Goal: Task Accomplishment & Management: Manage account settings

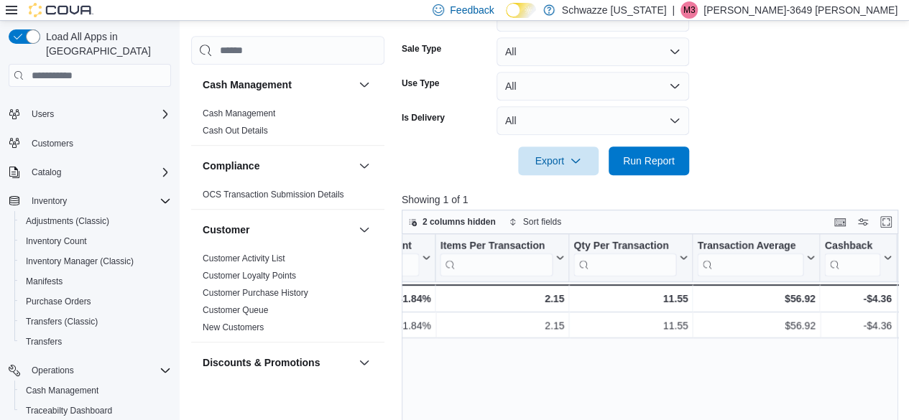
scroll to position [20, 0]
click at [74, 257] on span "Inventory Manager (Classic)" at bounding box center [80, 262] width 108 height 11
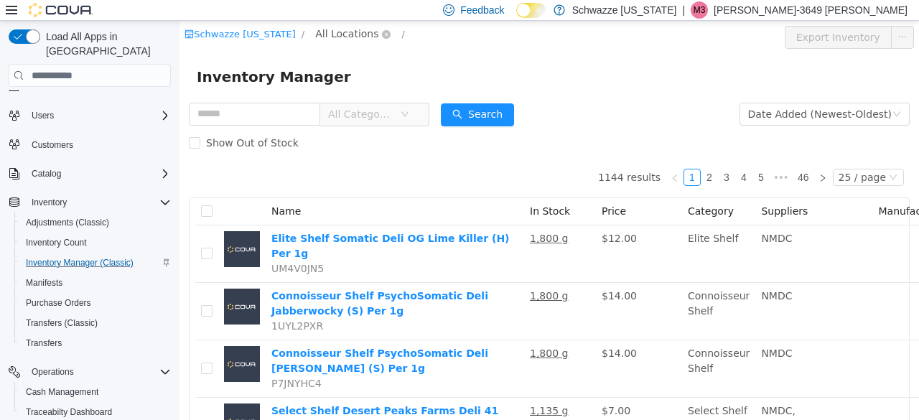
click at [330, 34] on span "All Locations" at bounding box center [346, 34] width 63 height 16
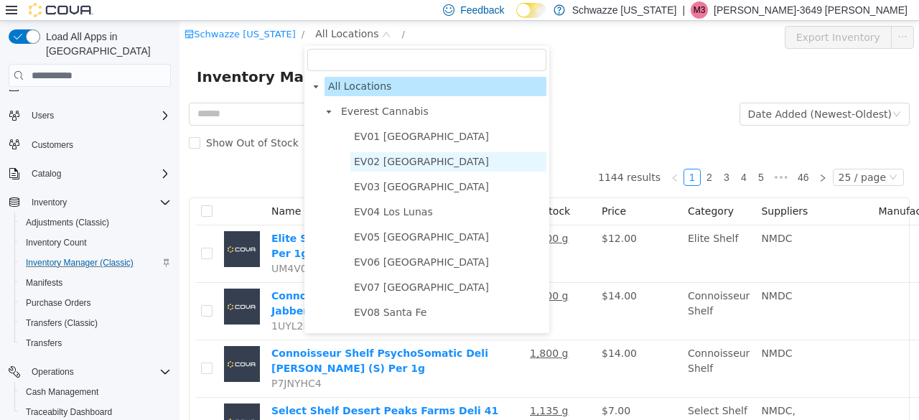
scroll to position [788, 0]
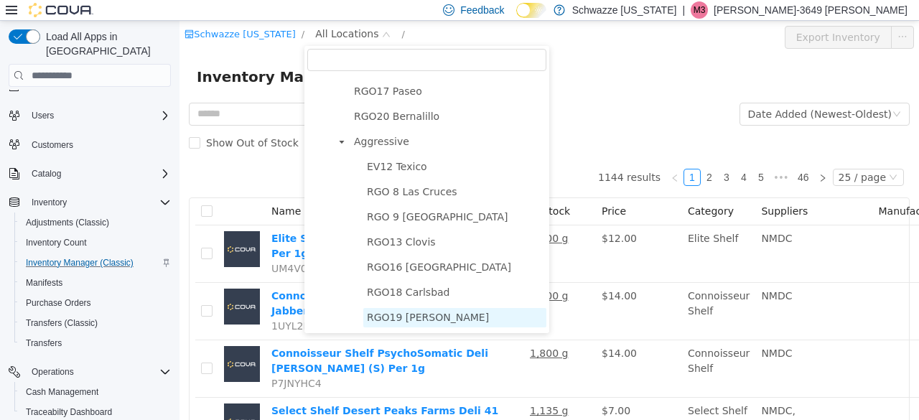
click at [405, 316] on span "RGO19 [PERSON_NAME]" at bounding box center [428, 317] width 122 height 11
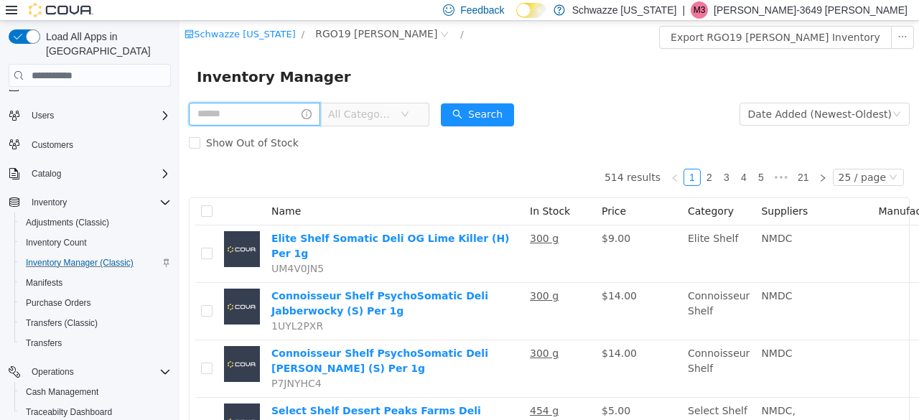
click at [263, 115] on input "text" at bounding box center [254, 114] width 131 height 23
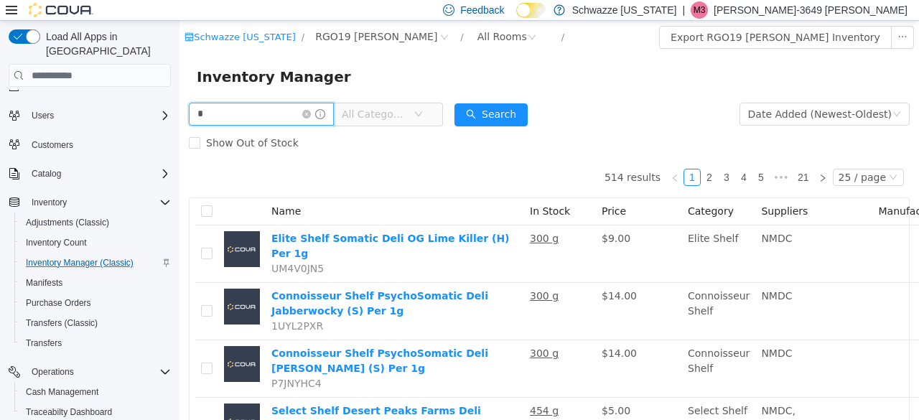
type input "****"
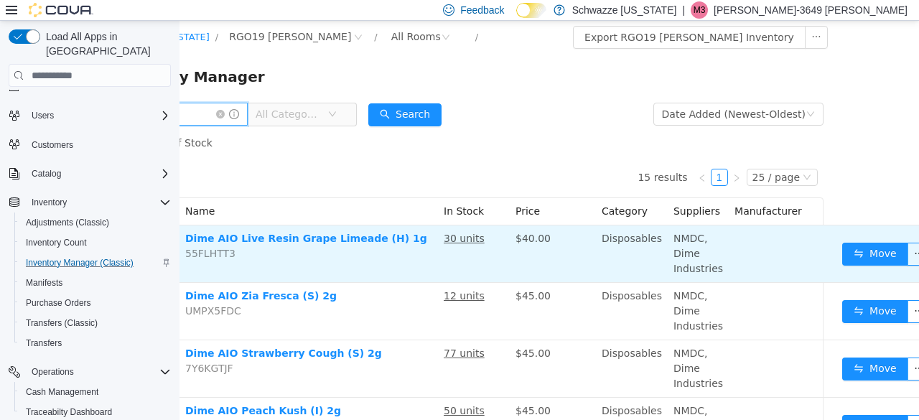
scroll to position [0, 101]
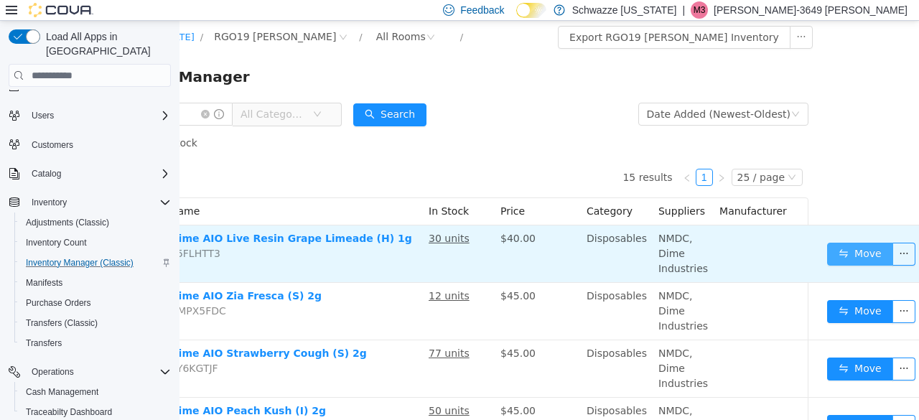
click at [850, 254] on button "Move" at bounding box center [860, 254] width 66 height 23
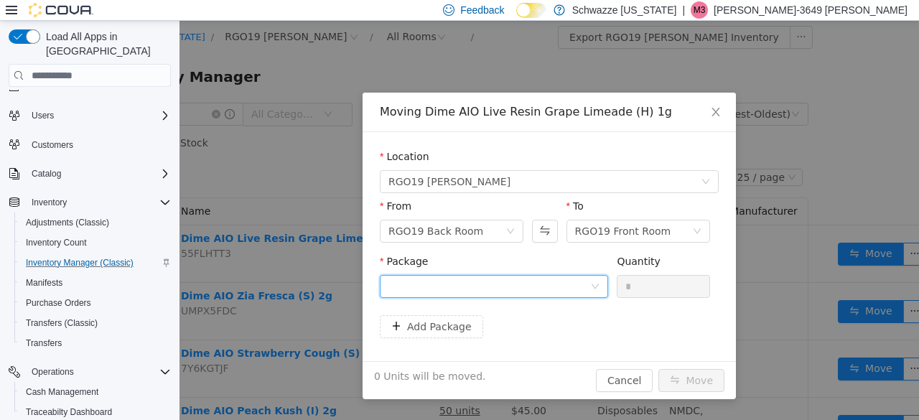
click at [542, 287] on div at bounding box center [490, 287] width 202 height 22
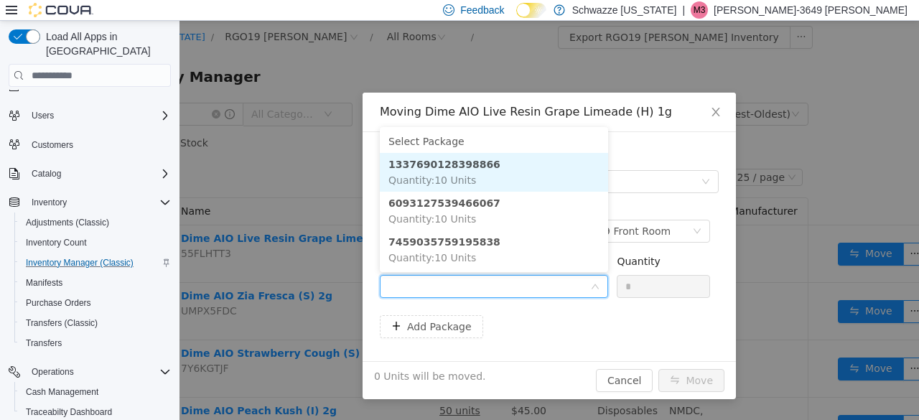
click at [485, 175] on li "1337690128398866 Quantity : 10 Units" at bounding box center [494, 172] width 228 height 39
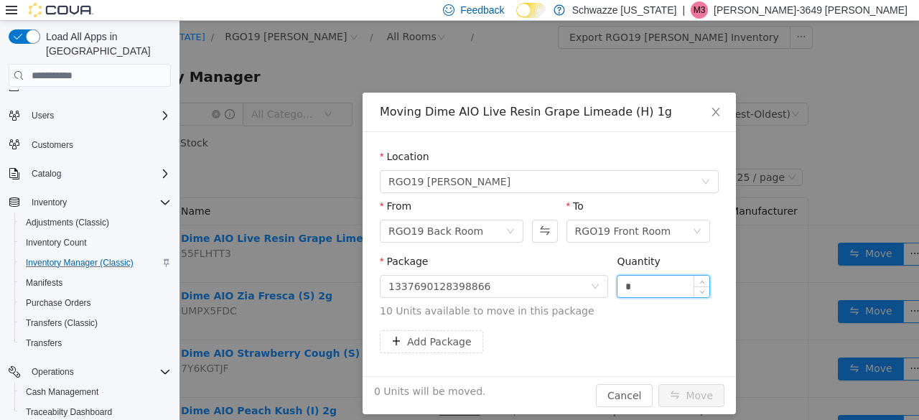
click at [619, 285] on input "*" at bounding box center [664, 287] width 92 height 22
type input "**"
click at [688, 395] on button "Move" at bounding box center [692, 395] width 66 height 23
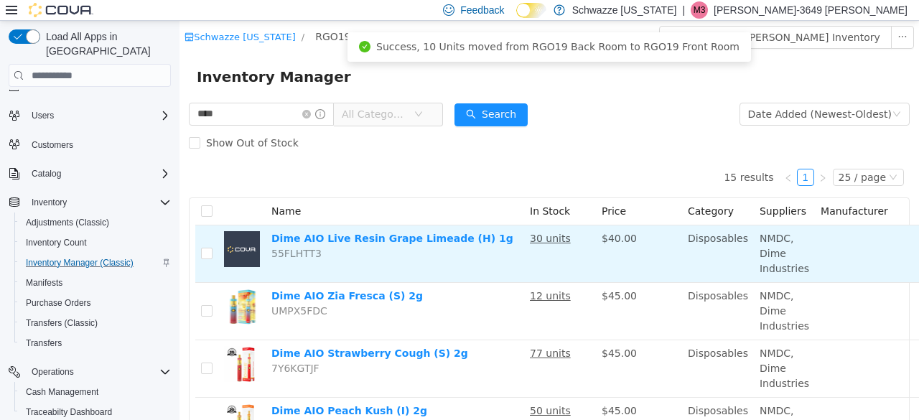
scroll to position [0, 101]
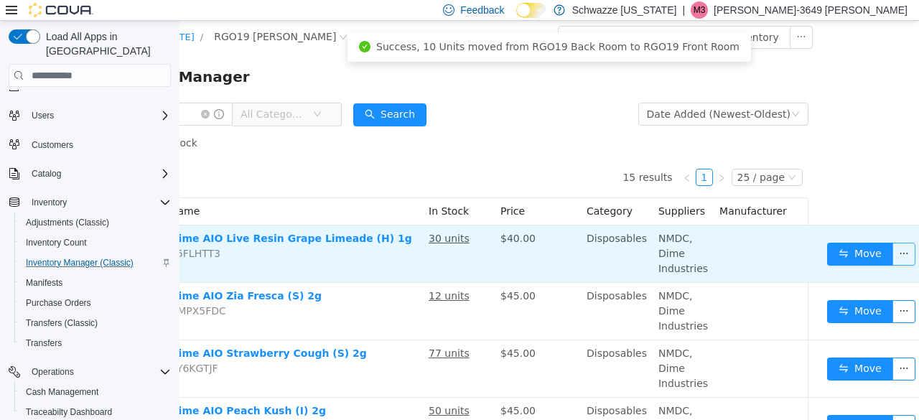
click at [893, 250] on button "button" at bounding box center [904, 254] width 23 height 23
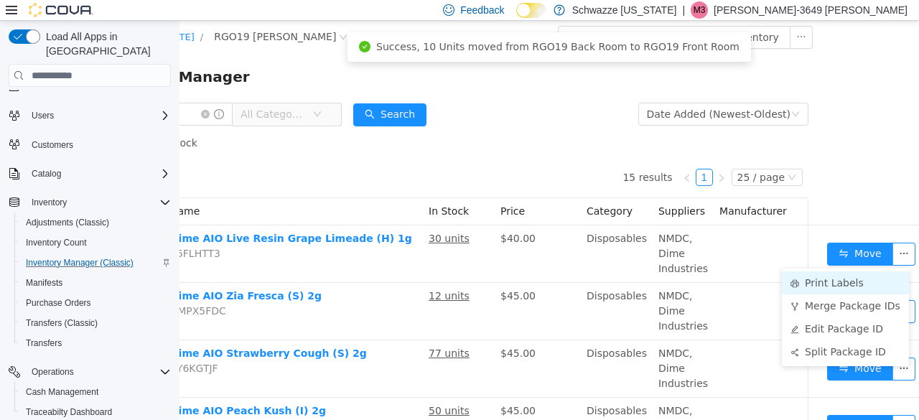
click at [850, 279] on li "Print Labels" at bounding box center [845, 283] width 127 height 23
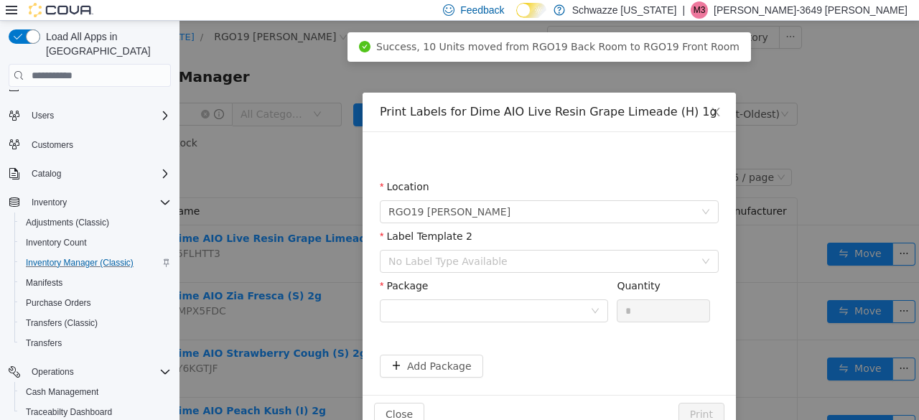
scroll to position [0, 91]
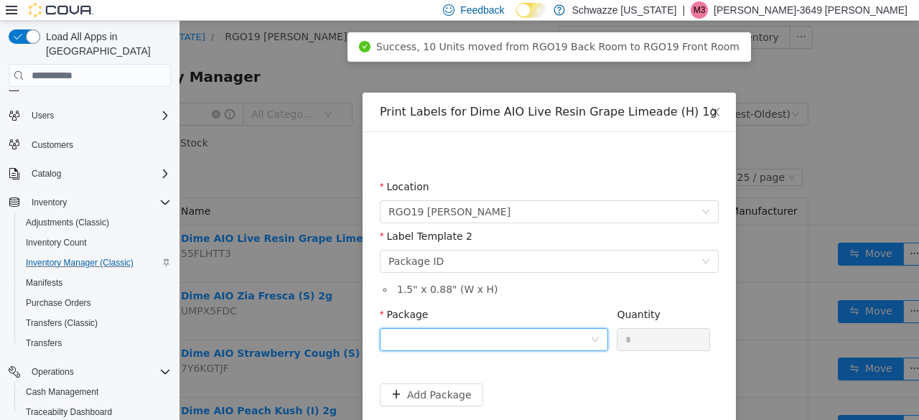
click at [497, 343] on div at bounding box center [490, 340] width 202 height 22
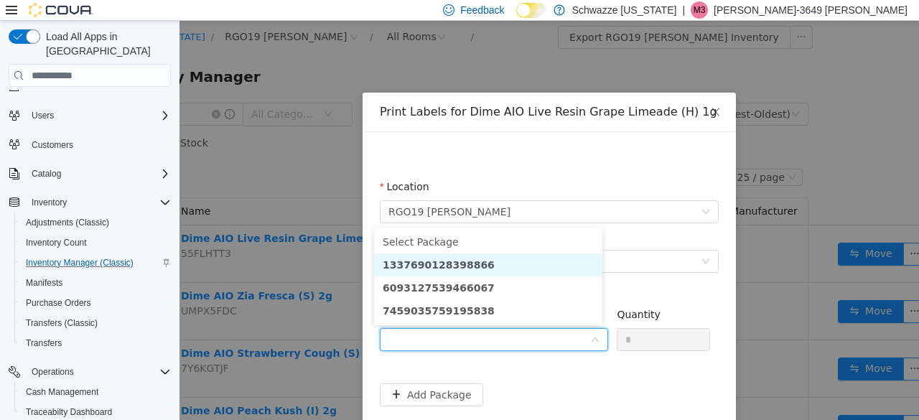
click at [470, 266] on strong "1337690128398866" at bounding box center [439, 264] width 112 height 11
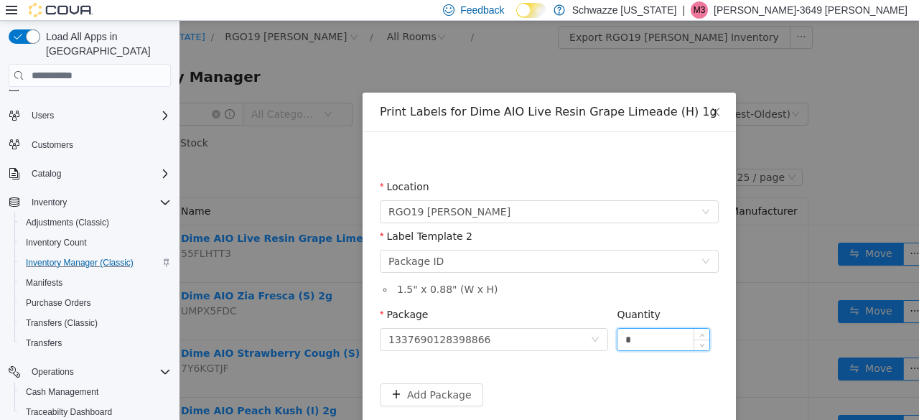
click at [636, 340] on input "*" at bounding box center [664, 340] width 92 height 22
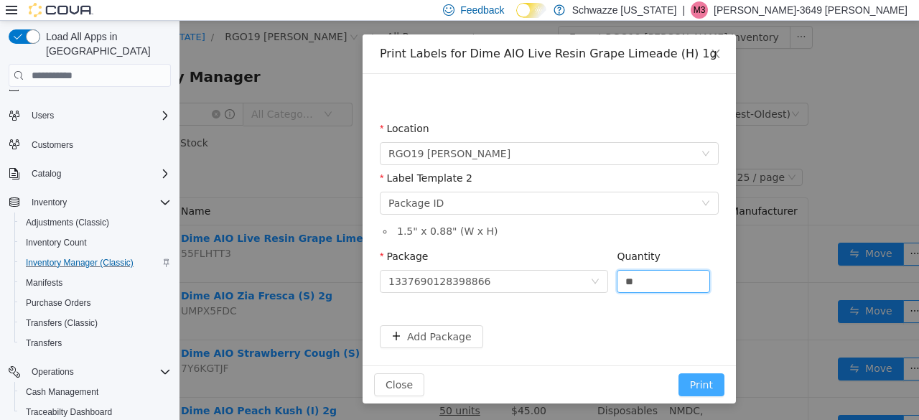
type input "**"
click at [691, 379] on button "Print" at bounding box center [702, 385] width 46 height 23
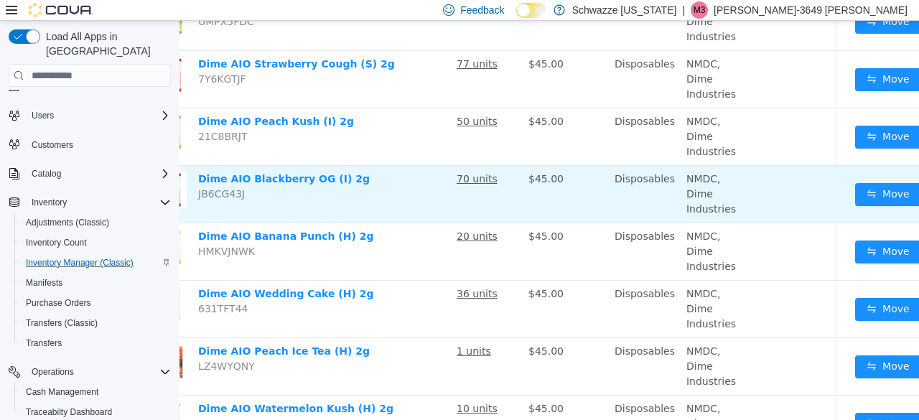
scroll to position [289, 101]
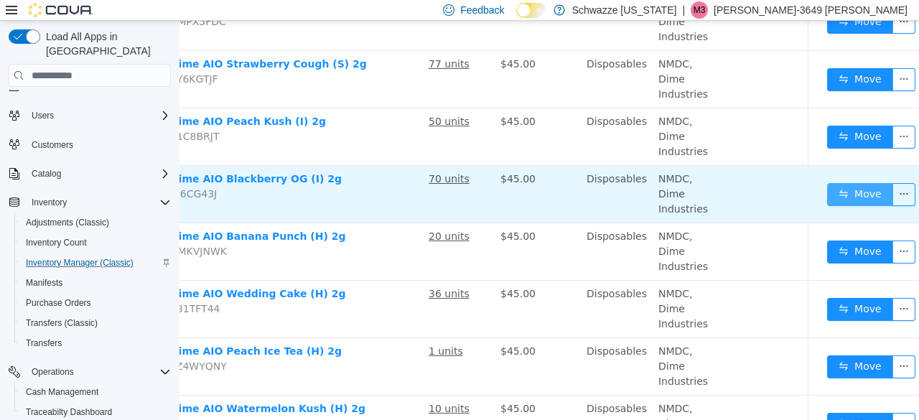
click at [850, 192] on button "Move" at bounding box center [860, 194] width 66 height 23
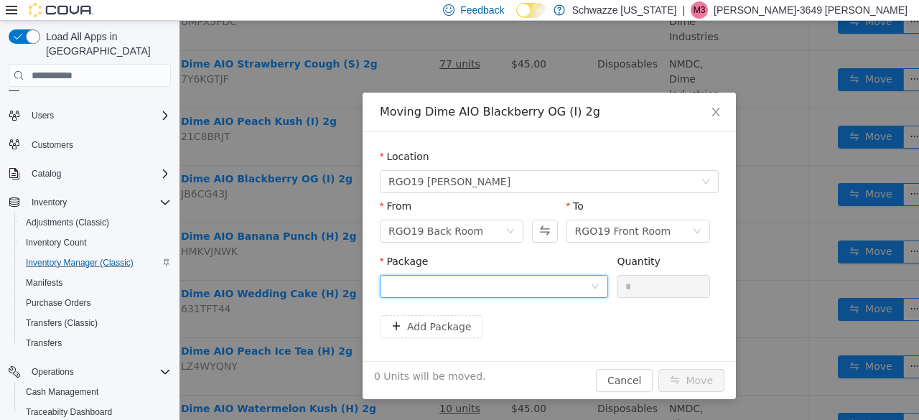
click at [562, 282] on div at bounding box center [490, 287] width 202 height 22
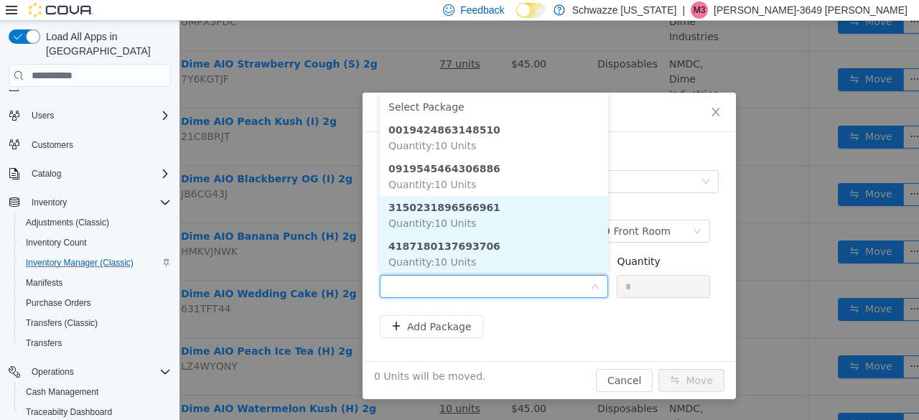
scroll to position [1, 0]
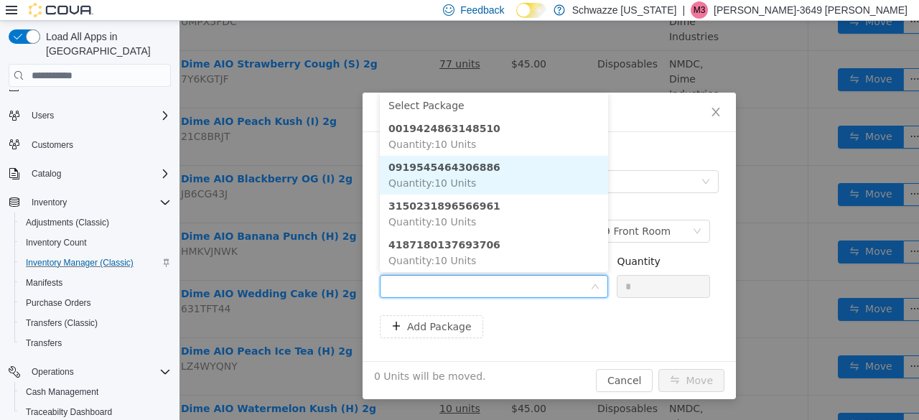
click at [483, 172] on li "0919545464306886 Quantity : 10 Units" at bounding box center [494, 175] width 228 height 39
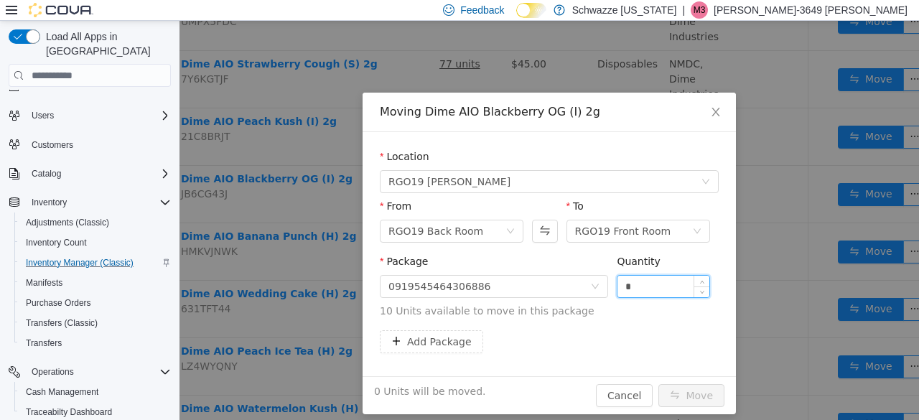
click at [618, 282] on input "*" at bounding box center [664, 287] width 92 height 22
type input "**"
click at [685, 391] on button "Move" at bounding box center [692, 395] width 66 height 23
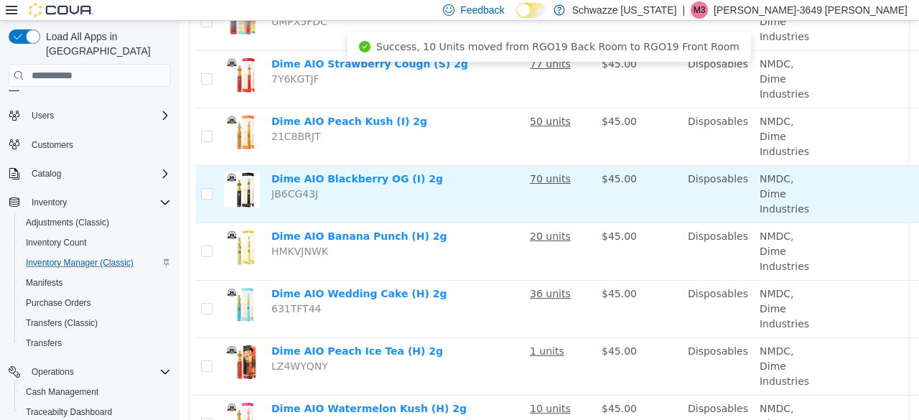
scroll to position [289, 101]
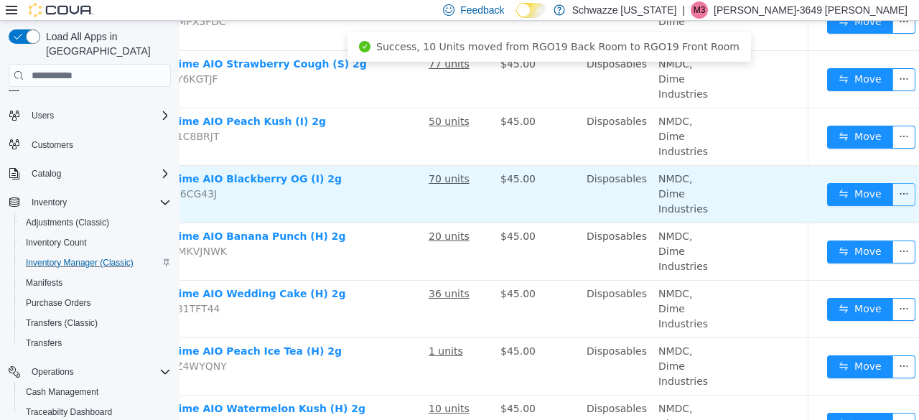
click at [893, 192] on button "button" at bounding box center [904, 194] width 23 height 23
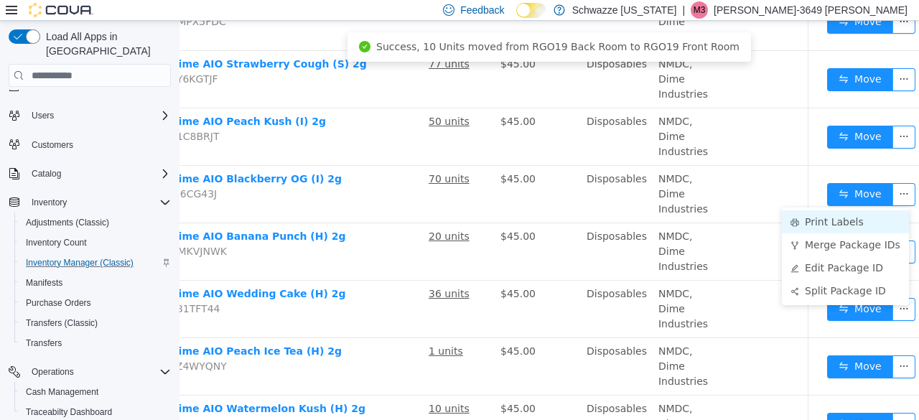
click at [863, 221] on li "Print Labels" at bounding box center [845, 221] width 127 height 23
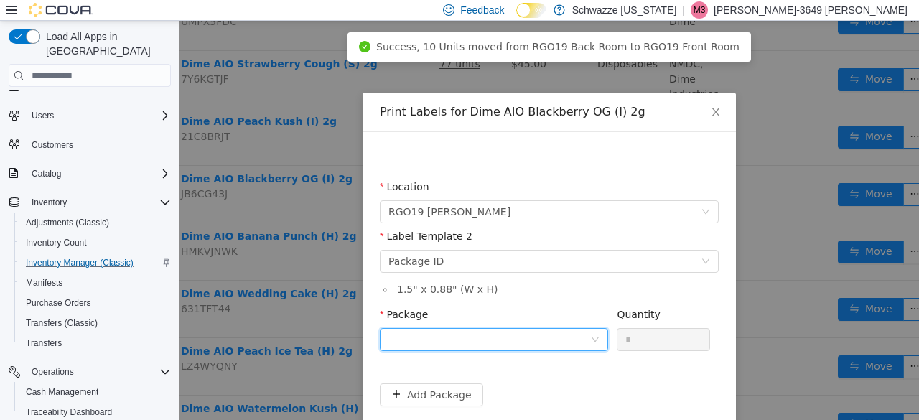
click at [481, 338] on div at bounding box center [490, 340] width 202 height 22
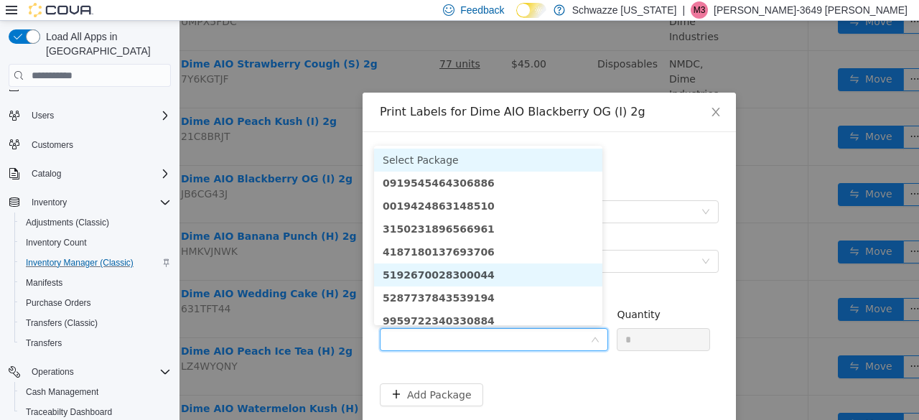
scroll to position [7, 0]
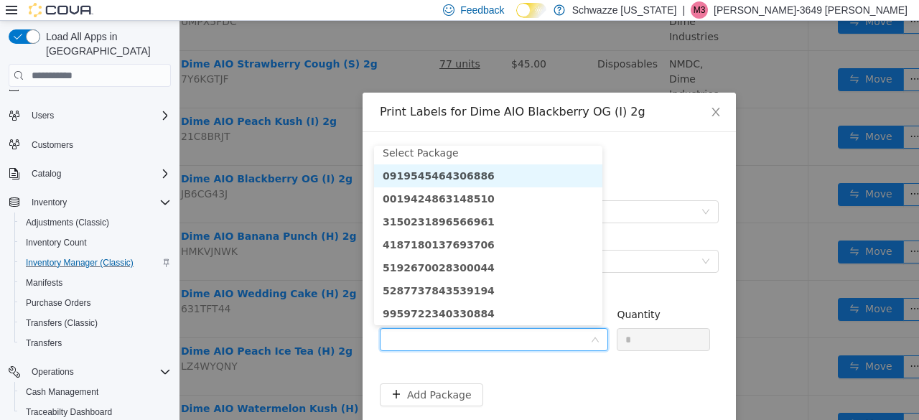
click at [463, 177] on strong "0919545464306886" at bounding box center [439, 175] width 112 height 11
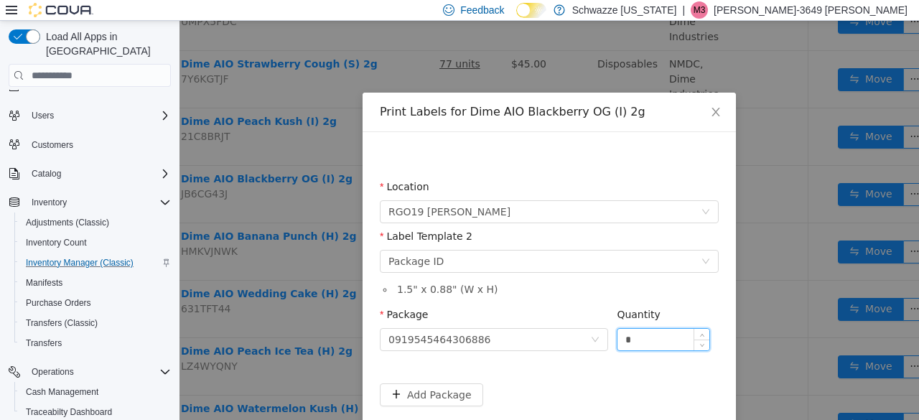
click at [628, 334] on input "*" at bounding box center [664, 340] width 92 height 22
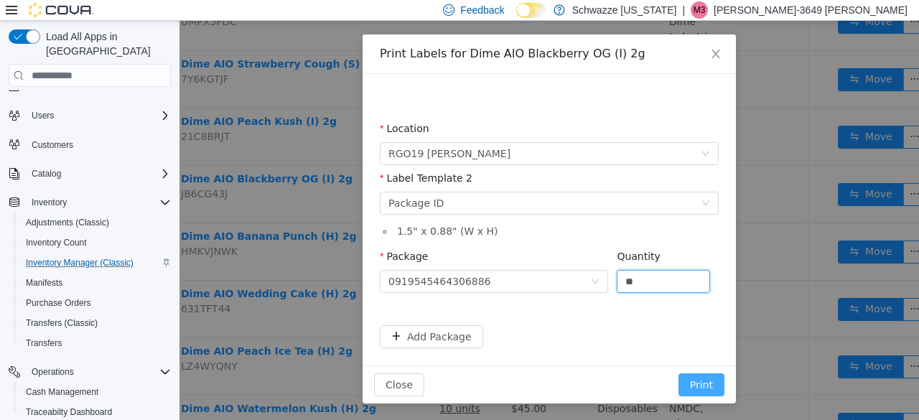
type input "**"
click at [692, 385] on button "Print" at bounding box center [702, 385] width 46 height 23
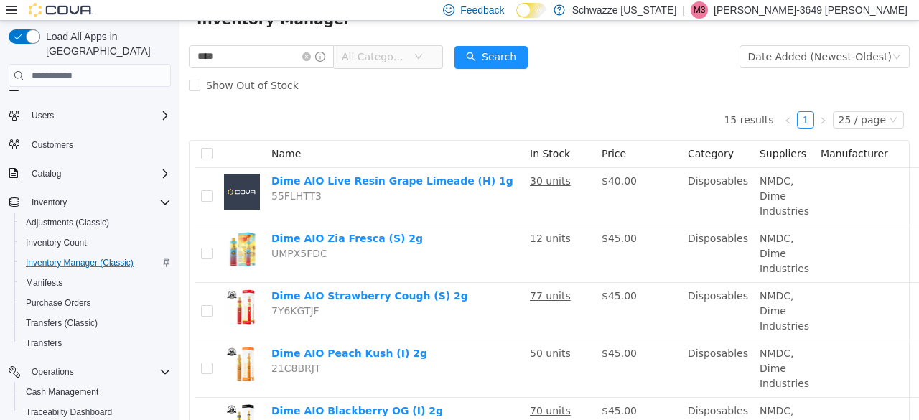
scroll to position [0, 0]
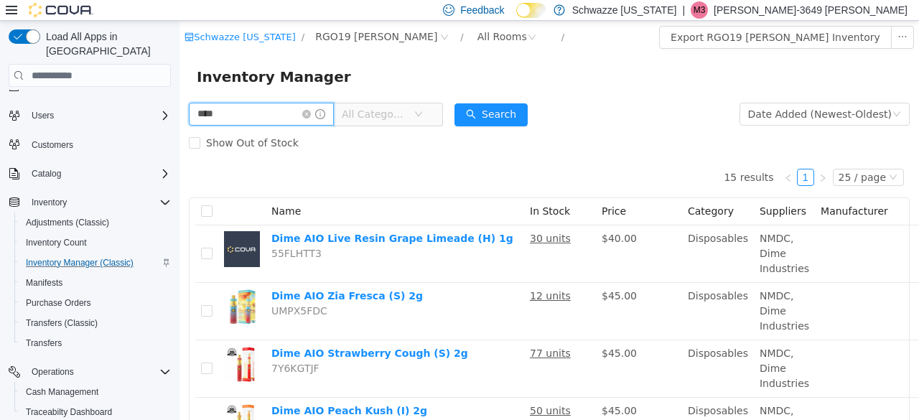
click at [232, 121] on input "****" at bounding box center [261, 114] width 145 height 23
type input "*"
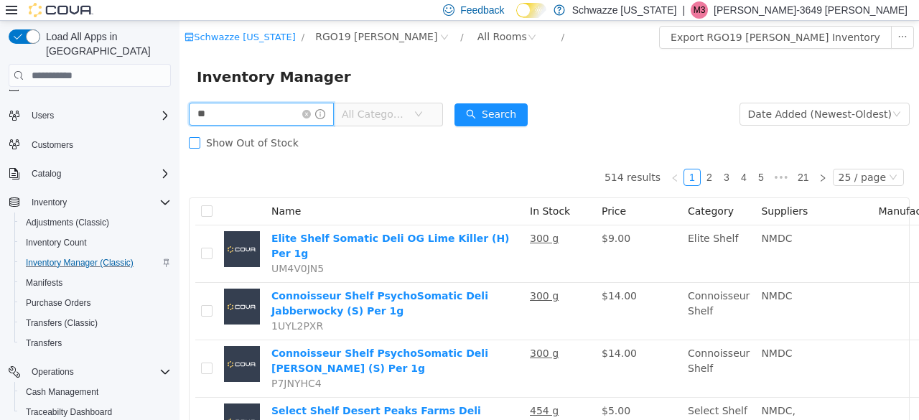
type input "****"
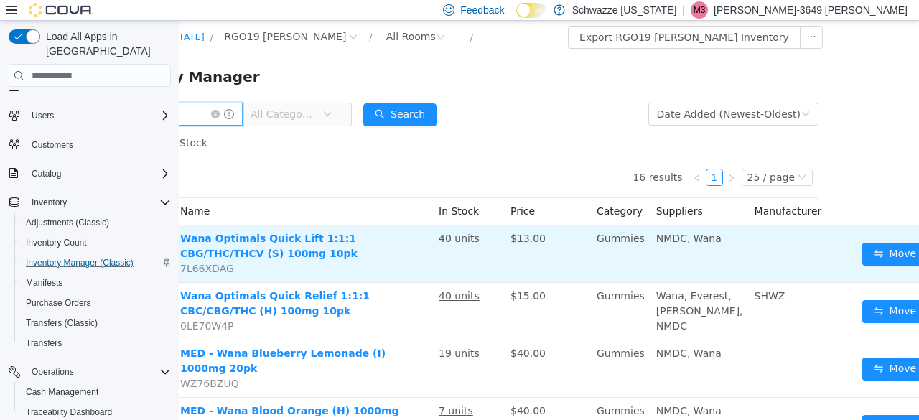
scroll to position [0, 92]
click at [862, 249] on button "Move" at bounding box center [895, 254] width 66 height 23
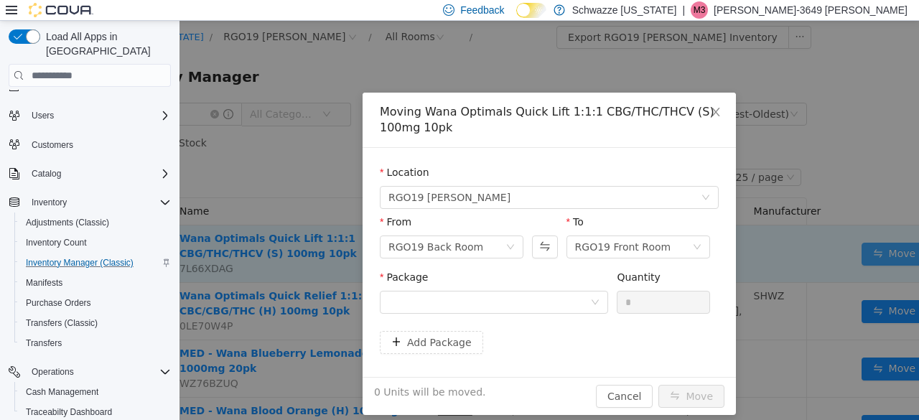
scroll to position [0, 81]
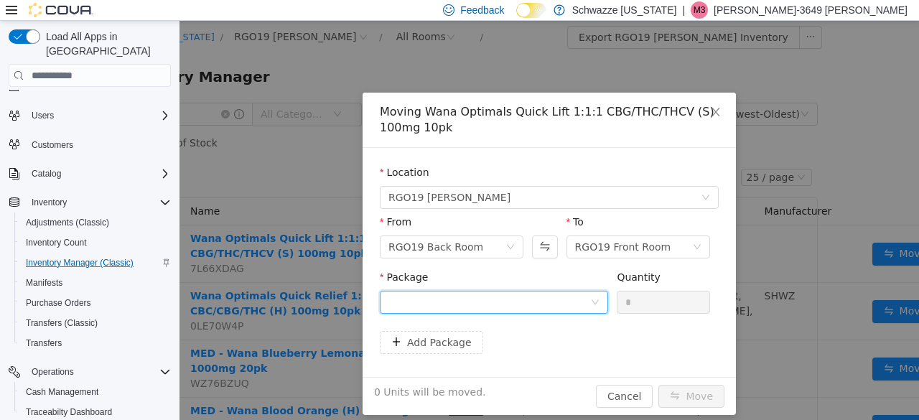
click at [518, 305] on div at bounding box center [490, 303] width 202 height 22
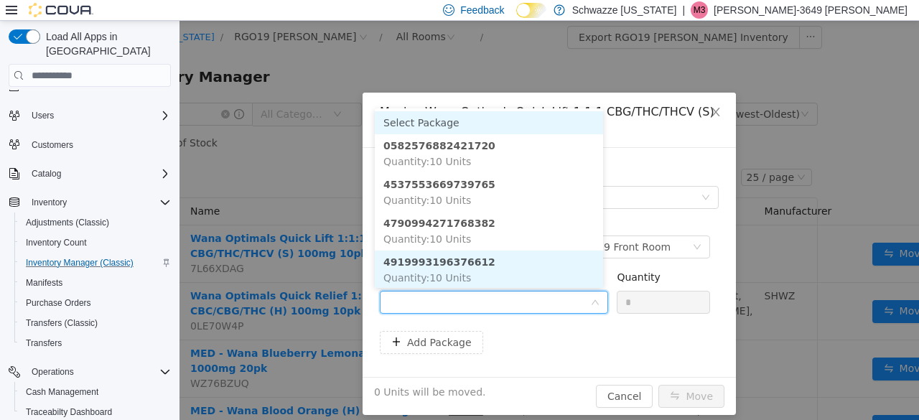
scroll to position [1, 0]
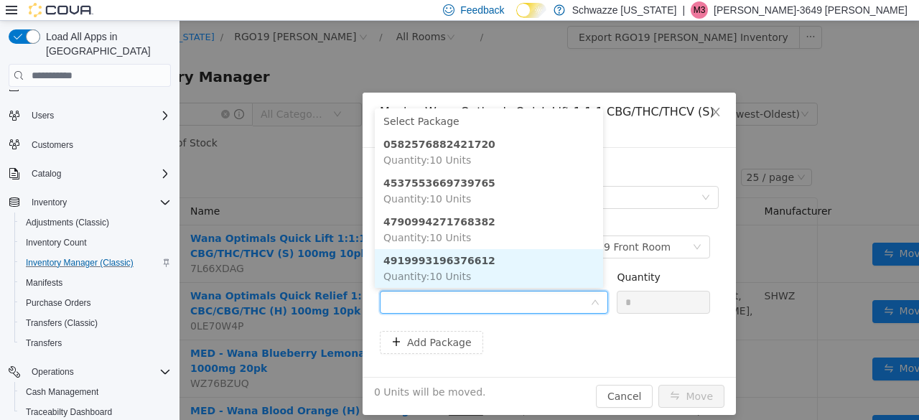
click at [485, 276] on li "4919993196376612 Quantity : 10 Units" at bounding box center [489, 268] width 228 height 39
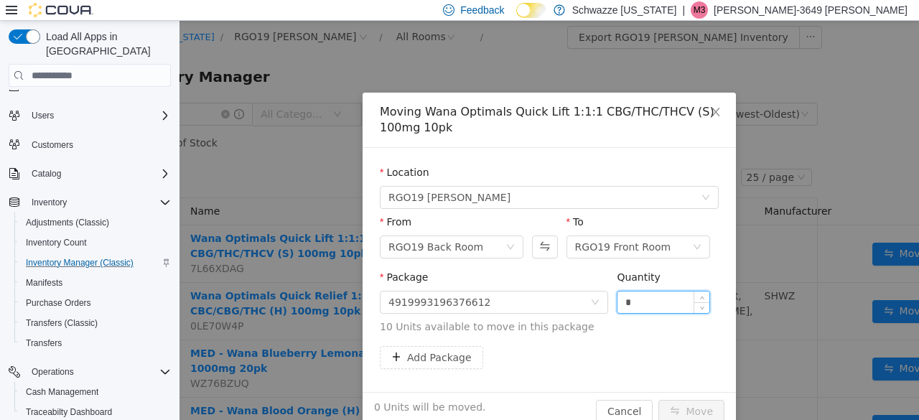
click at [619, 303] on input "*" at bounding box center [664, 303] width 92 height 22
type input "**"
click at [691, 409] on button "Move" at bounding box center [692, 411] width 66 height 23
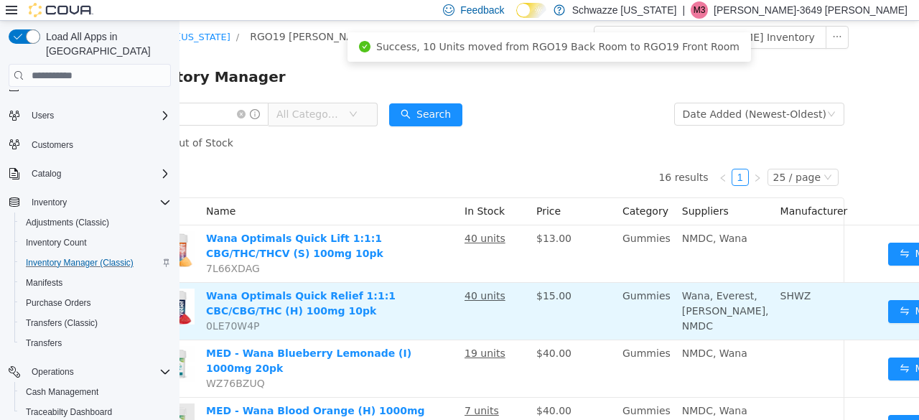
scroll to position [0, 92]
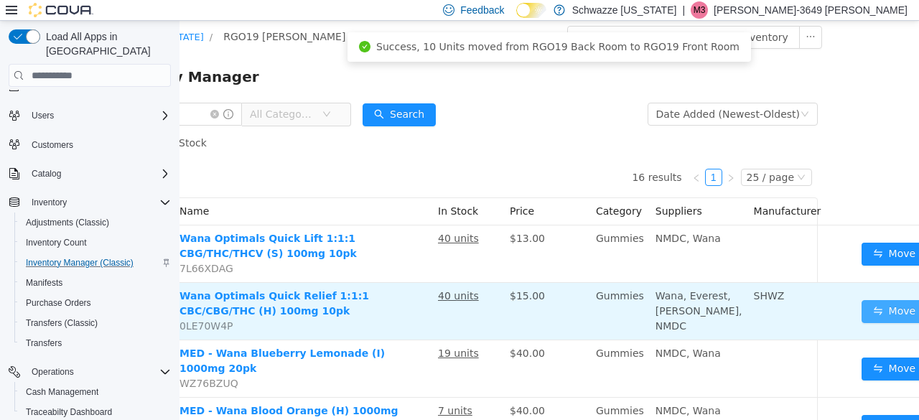
click at [862, 323] on button "Move" at bounding box center [895, 311] width 66 height 23
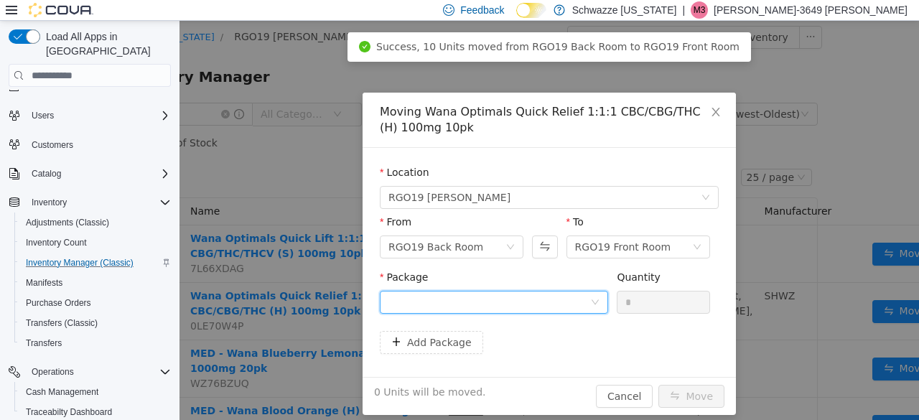
click at [546, 296] on div at bounding box center [490, 303] width 202 height 22
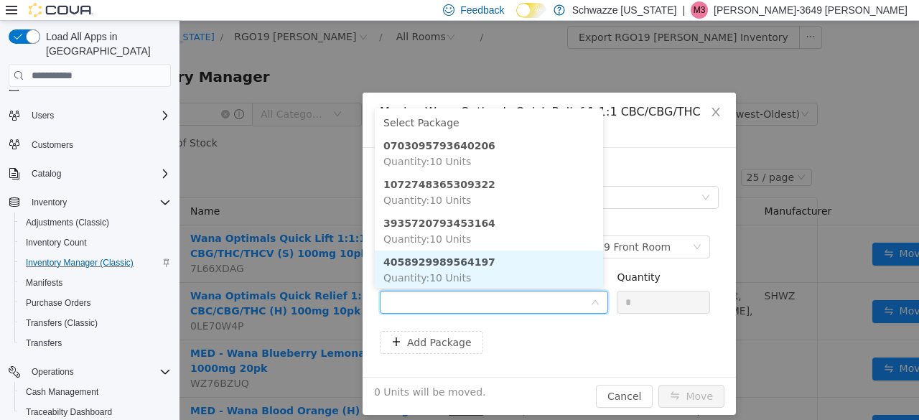
scroll to position [1, 0]
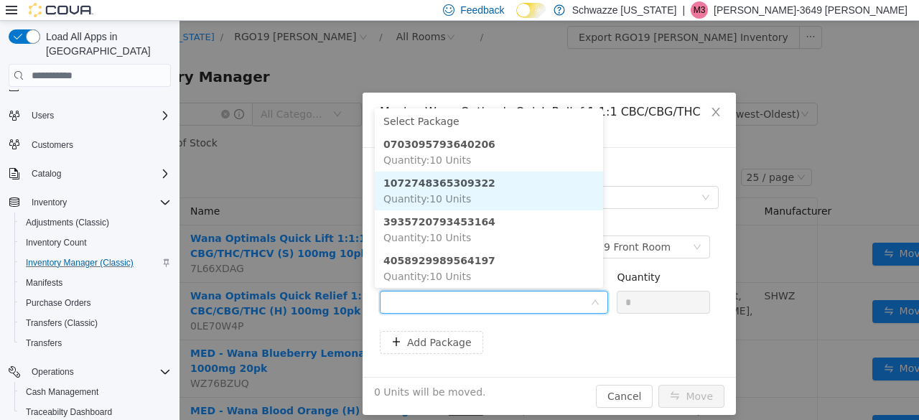
click at [453, 197] on span "Quantity : 10 Units" at bounding box center [428, 198] width 88 height 11
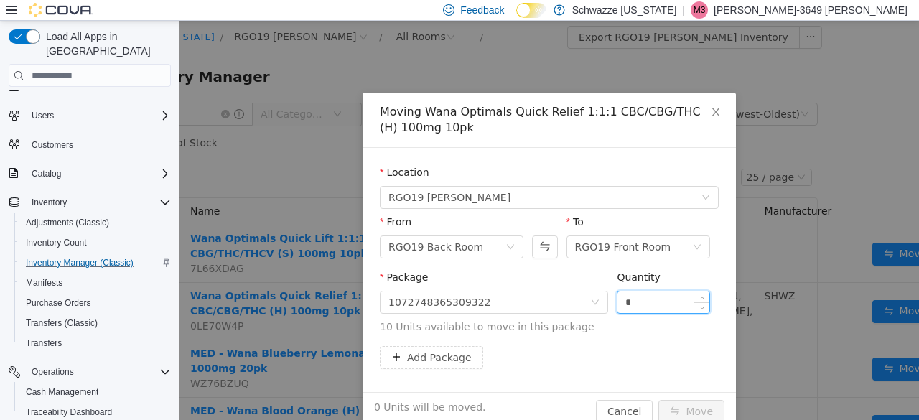
click at [618, 299] on input "*" at bounding box center [664, 303] width 92 height 22
type input "**"
click at [682, 408] on button "Move" at bounding box center [692, 411] width 66 height 23
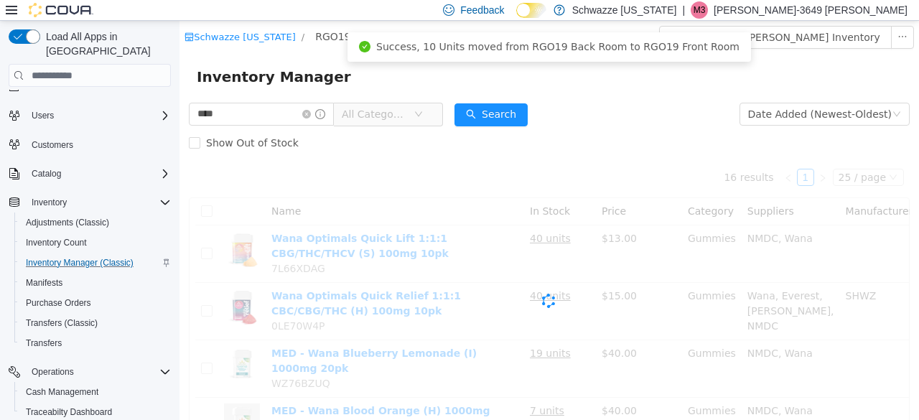
scroll to position [0, 0]
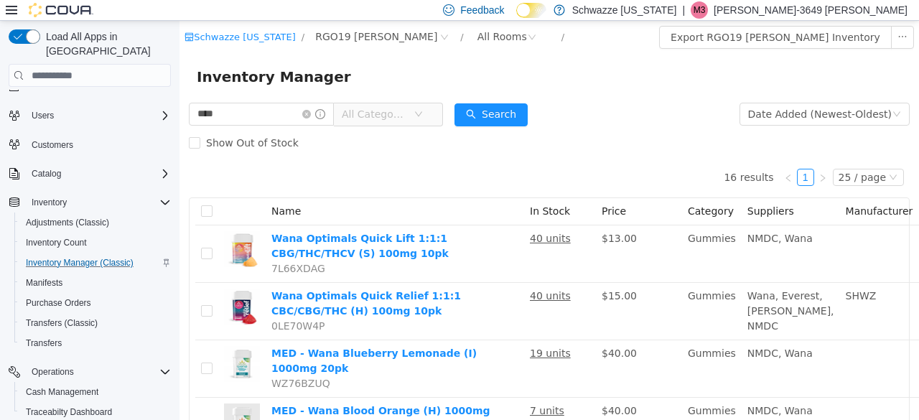
click at [848, 5] on p "[PERSON_NAME]-3649 [PERSON_NAME]" at bounding box center [811, 9] width 194 height 17
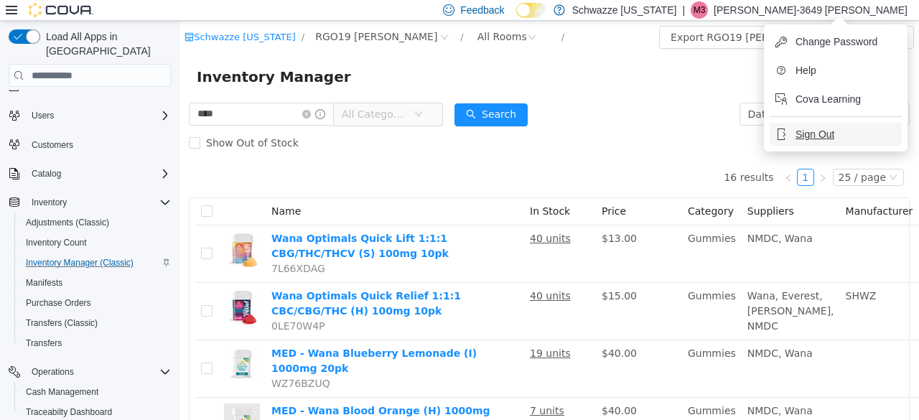
click at [829, 129] on span "Sign Out" at bounding box center [815, 134] width 39 height 14
